Goal: Information Seeking & Learning: Check status

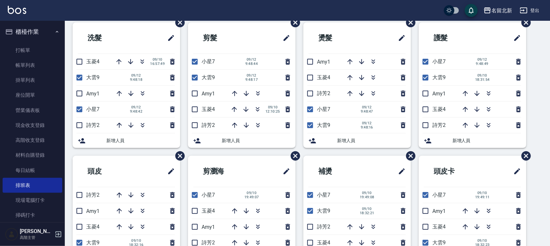
scroll to position [36, 0]
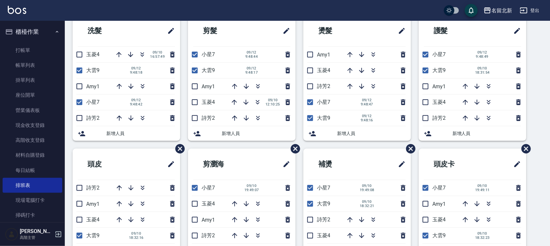
click at [77, 68] on input "checkbox" at bounding box center [80, 71] width 14 height 14
checkbox input "false"
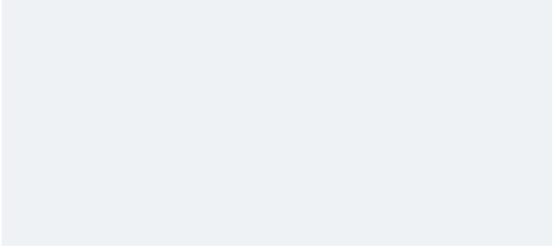
scroll to position [0, 0]
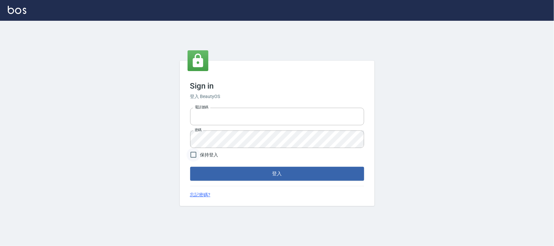
type input "0925193258"
click at [194, 155] on input "保持登入" at bounding box center [193, 155] width 14 height 14
checkbox input "true"
click at [206, 177] on button "登入" at bounding box center [277, 174] width 174 height 14
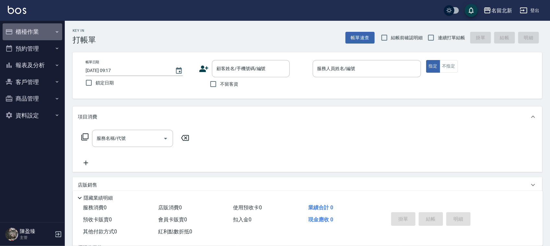
click at [35, 35] on button "櫃檯作業" at bounding box center [33, 31] width 60 height 17
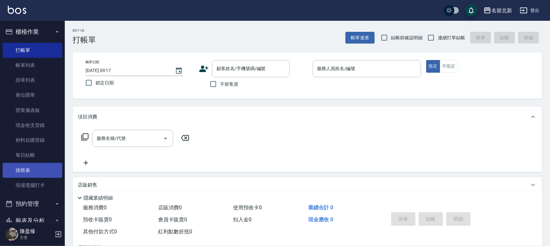
click at [19, 172] on link "排班表" at bounding box center [33, 170] width 60 height 15
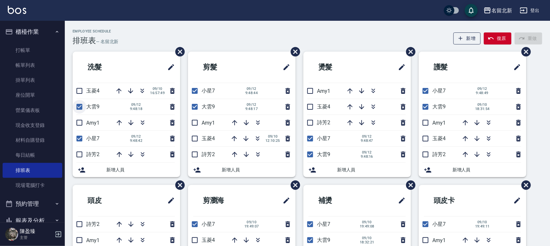
click at [83, 108] on input "checkbox" at bounding box center [80, 107] width 14 height 14
checkbox input "false"
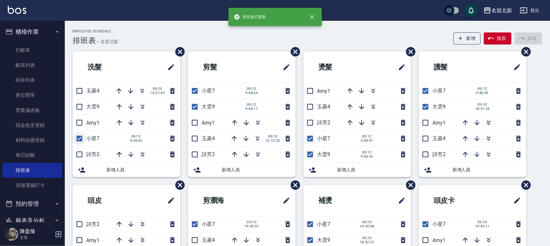
click at [84, 137] on input "checkbox" at bounding box center [80, 139] width 14 height 14
checkbox input "false"
click at [196, 89] on input "checkbox" at bounding box center [195, 91] width 14 height 14
checkbox input "false"
click at [194, 106] on input "checkbox" at bounding box center [195, 107] width 14 height 14
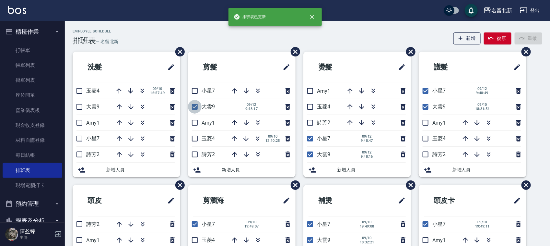
checkbox input "false"
click at [307, 137] on input "checkbox" at bounding box center [311, 139] width 14 height 14
checkbox input "false"
click at [310, 152] on input "checkbox" at bounding box center [311, 155] width 14 height 14
checkbox input "false"
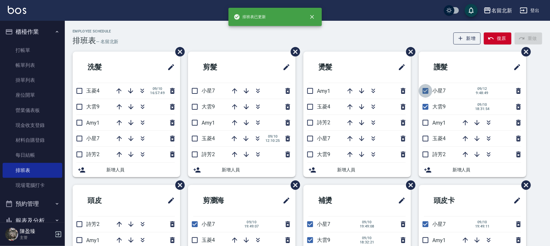
drag, startPoint x: 425, startPoint y: 91, endPoint x: 422, endPoint y: 104, distance: 14.0
click at [425, 92] on input "checkbox" at bounding box center [426, 91] width 14 height 14
checkbox input "false"
click at [422, 104] on input "checkbox" at bounding box center [426, 107] width 14 height 14
checkbox input "false"
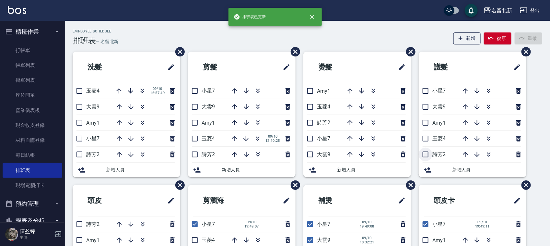
click at [424, 155] on input "checkbox" at bounding box center [426, 155] width 14 height 14
checkbox input "true"
click at [310, 125] on input "checkbox" at bounding box center [311, 123] width 14 height 14
checkbox input "true"
click at [195, 153] on input "checkbox" at bounding box center [195, 155] width 14 height 14
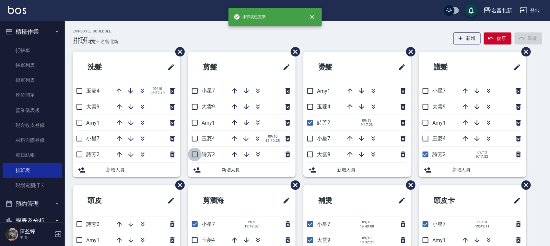
checkbox input "true"
click at [80, 157] on input "checkbox" at bounding box center [80, 155] width 14 height 14
checkbox input "true"
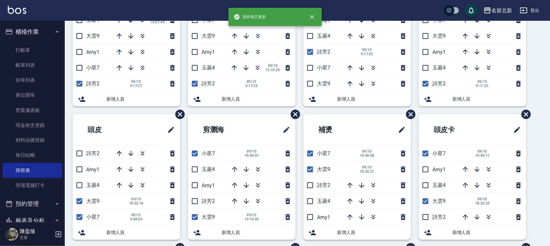
scroll to position [81, 0]
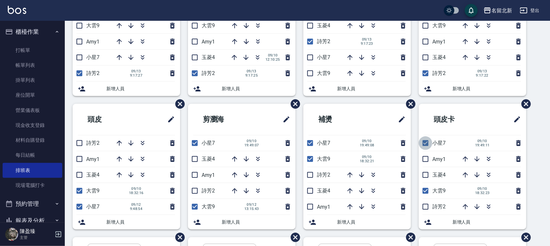
click at [427, 145] on input "checkbox" at bounding box center [426, 143] width 14 height 14
checkbox input "false"
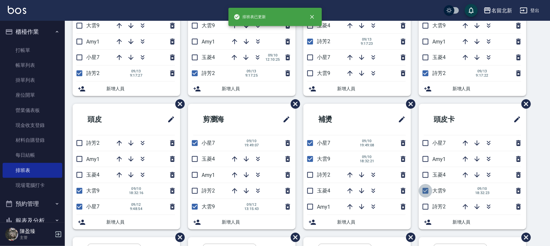
click at [425, 189] on input "checkbox" at bounding box center [426, 191] width 14 height 14
checkbox input "false"
click at [422, 208] on input "checkbox" at bounding box center [426, 207] width 14 height 14
checkbox input "true"
click at [312, 143] on input "checkbox" at bounding box center [311, 143] width 14 height 14
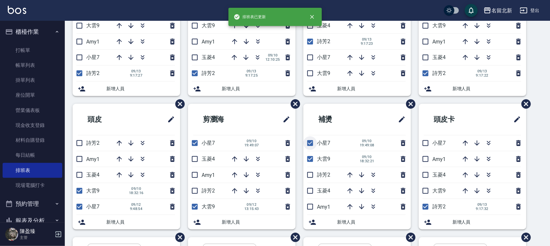
checkbox input "false"
click at [310, 159] on input "checkbox" at bounding box center [311, 159] width 14 height 14
checkbox input "false"
click at [312, 176] on input "checkbox" at bounding box center [311, 175] width 14 height 14
checkbox input "true"
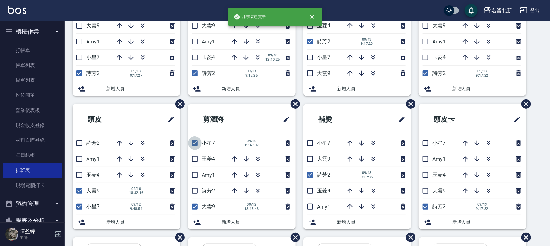
drag, startPoint x: 200, startPoint y: 144, endPoint x: 197, endPoint y: 163, distance: 19.7
click at [199, 146] on input "checkbox" at bounding box center [195, 143] width 14 height 14
checkbox input "false"
click at [198, 207] on input "checkbox" at bounding box center [195, 207] width 14 height 14
checkbox input "false"
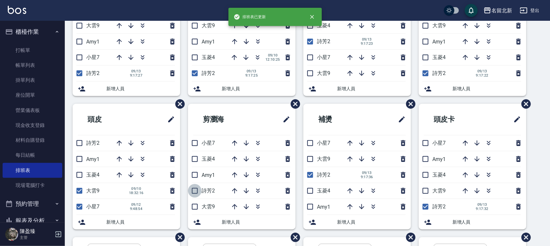
click at [193, 192] on input "checkbox" at bounding box center [195, 191] width 14 height 14
checkbox input "true"
click at [76, 193] on input "checkbox" at bounding box center [80, 191] width 14 height 14
checkbox input "false"
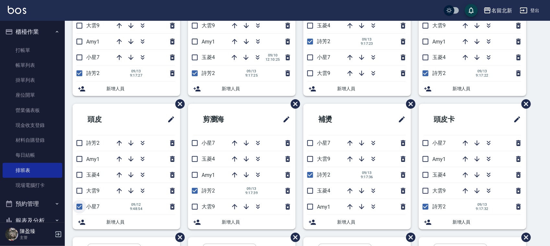
click at [79, 208] on input "checkbox" at bounding box center [80, 207] width 14 height 14
checkbox input "false"
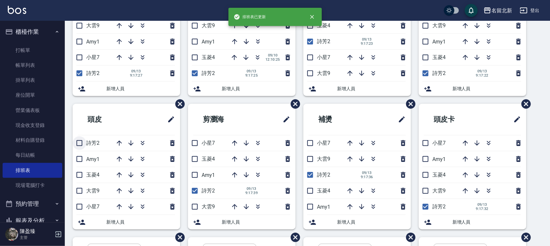
click at [78, 143] on input "checkbox" at bounding box center [80, 143] width 14 height 14
checkbox input "true"
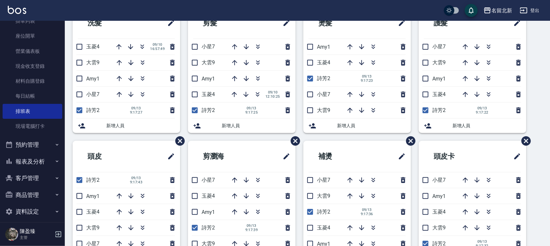
scroll to position [64, 0]
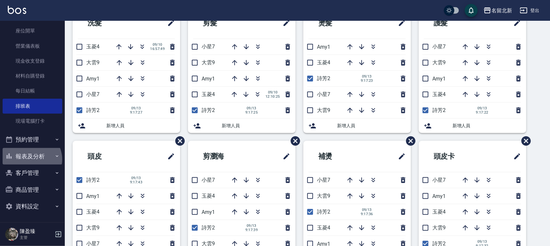
click at [31, 159] on button "報表及分析" at bounding box center [33, 156] width 60 height 17
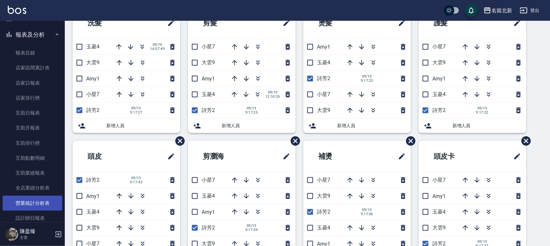
scroll to position [267, 0]
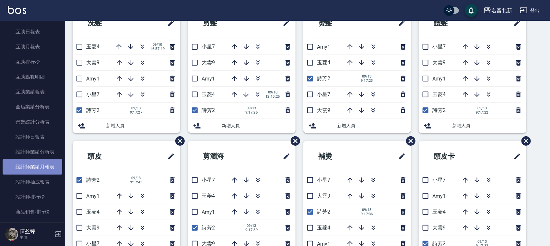
click at [51, 167] on link "設計師業績月報表" at bounding box center [33, 166] width 60 height 15
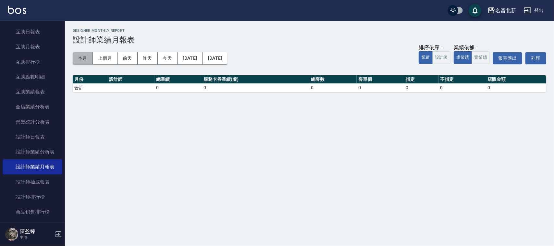
click at [83, 58] on button "本月" at bounding box center [83, 58] width 20 height 12
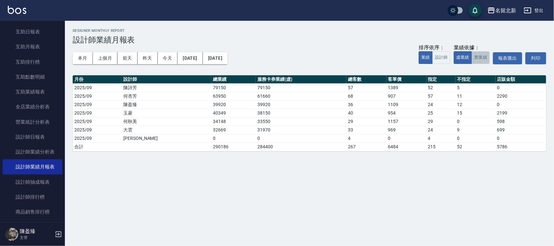
click at [482, 60] on button "實業績" at bounding box center [480, 57] width 18 height 13
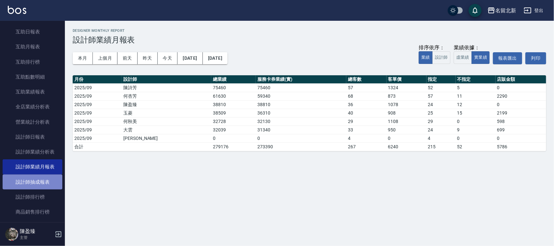
click at [43, 179] on link "設計師抽成報表" at bounding box center [33, 181] width 60 height 15
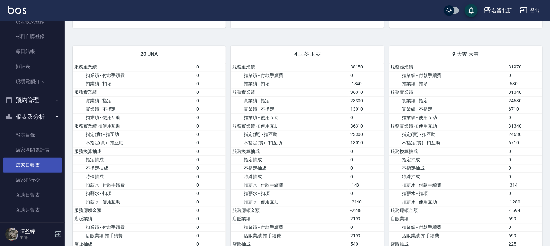
scroll to position [64, 0]
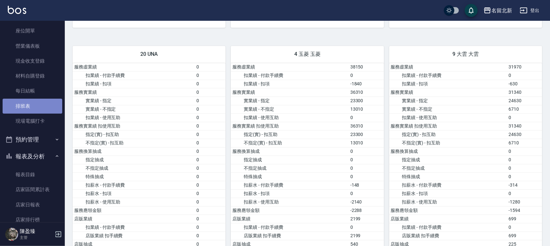
click at [48, 103] on link "排班表" at bounding box center [33, 106] width 60 height 15
